Goal: Information Seeking & Learning: Learn about a topic

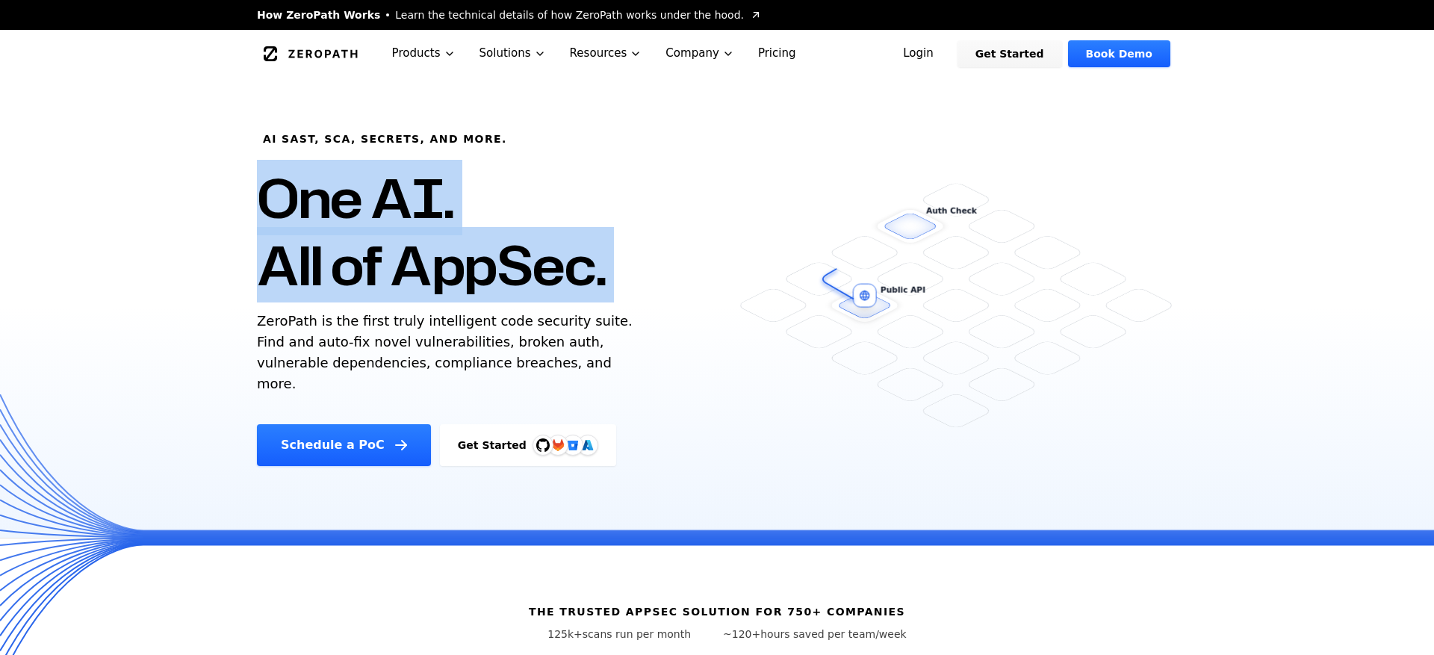
drag, startPoint x: 257, startPoint y: 187, endPoint x: 611, endPoint y: 297, distance: 370.6
click at [616, 302] on div "AI SAST, SCA, Secrets, and more. One AI. All of AppSec. ZeroPath is the first t…" at bounding box center [510, 272] width 543 height 388
drag, startPoint x: 267, startPoint y: 138, endPoint x: 300, endPoint y: 138, distance: 33.6
click at [300, 138] on h6 "AI SAST, SCA, Secrets, and more." at bounding box center [385, 138] width 244 height 15
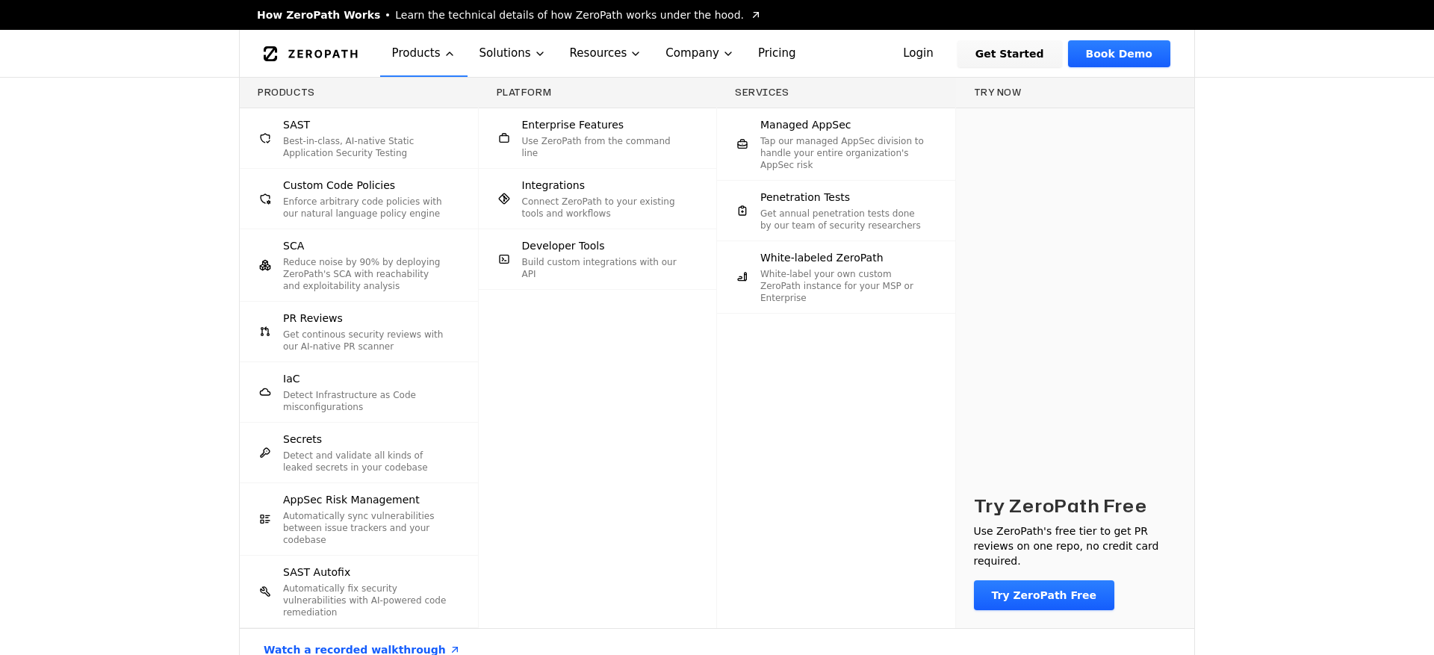
click at [318, 137] on p "Best-in-class, AI-native Static Application Security Testing" at bounding box center [365, 147] width 165 height 24
